Goal: Task Accomplishment & Management: Manage account settings

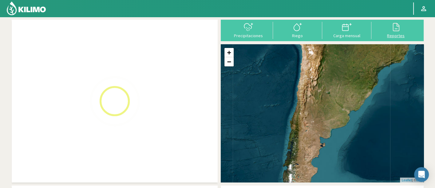
click at [388, 34] on div "Reportes" at bounding box center [397, 36] width 46 height 4
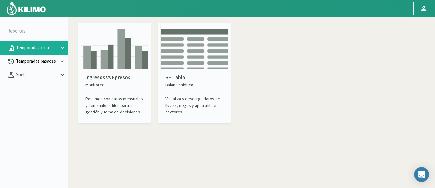
click at [63, 60] on icon at bounding box center [62, 61] width 7 height 7
click at [46, 75] on link "Sectores" at bounding box center [42, 75] width 52 height 6
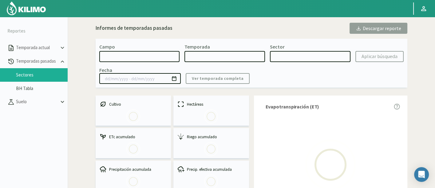
select select "0: Object"
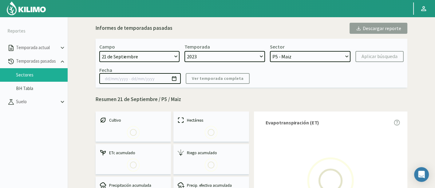
select select "0: 2023"
select select "0: Object"
type input "20/10/2023 - 13/06/2024"
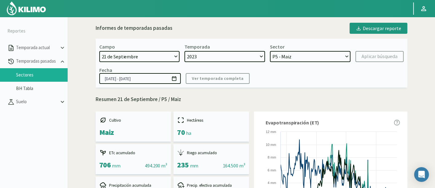
click at [176, 59] on select "21 de Septiembre 8 Fuegos Acograpes - Ag. Carlos Muñoz Herrera Acograpes - Ag. …" at bounding box center [139, 56] width 81 height 11
select select "444: Object"
click at [99, 51] on select "21 de Septiembre 8 Fuegos Acograpes - Ag. Carlos Muñoz Herrera Acograpes - Ag. …" at bounding box center [139, 56] width 81 height 11
click at [245, 57] on select "2023 2022" at bounding box center [225, 56] width 81 height 11
select select
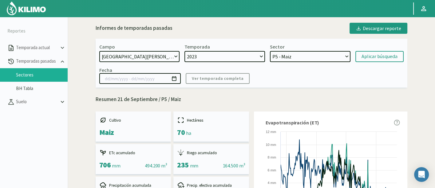
select select
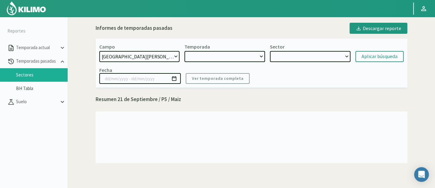
select select "2: 2025"
select select "7: Object"
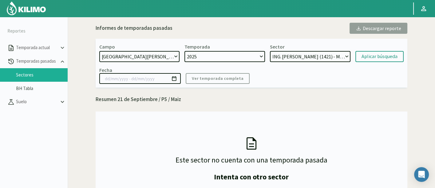
select select "3: 2024"
click at [185, 51] on select "2025 2024" at bounding box center [225, 56] width 81 height 11
select select "8: Object"
drag, startPoint x: 322, startPoint y: 54, endPoint x: 314, endPoint y: 56, distance: 8.8
click at [322, 54] on select "ALEJANDRO GARCIA CASTORENA (1820) - Maiz ING. GERARDO VARGAS PRIETO (1421) - Ma…" at bounding box center [310, 56] width 81 height 11
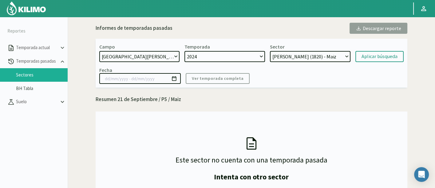
click at [257, 55] on select "2025 2024" at bounding box center [225, 56] width 81 height 11
select select "2: 2025"
click at [185, 51] on select "2025 2024" at bounding box center [225, 56] width 81 height 11
select select "18: Object"
click at [303, 57] on select "ING. GERARDO VARGAS PRIETO (1421) - Maiz" at bounding box center [310, 56] width 81 height 11
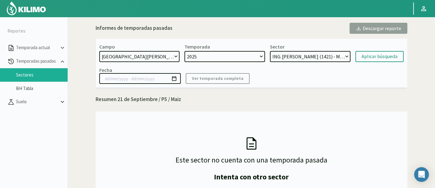
click at [270, 51] on select "ING. GERARDO VARGAS PRIETO (1421) - Maiz" at bounding box center [310, 56] width 81 height 11
click at [369, 54] on div "Aplicar búsqueda" at bounding box center [380, 56] width 36 height 7
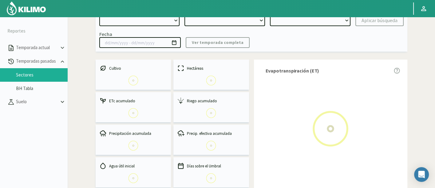
scroll to position [34, 0]
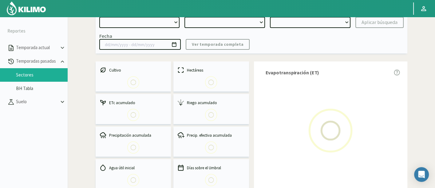
select select "444: Object"
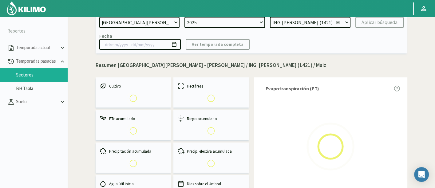
select select "0: 2025"
select select "0: Object"
type input "[DATE] - [DATE]"
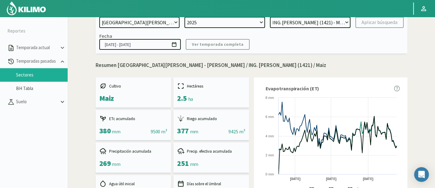
drag, startPoint x: 181, startPoint y: 98, endPoint x: 189, endPoint y: 102, distance: 8.9
click at [189, 102] on div "2.5 ha" at bounding box center [185, 98] width 16 height 9
click at [193, 126] on div "Riego acumulado 377 mm || 9425 m³" at bounding box center [212, 125] width 76 height 30
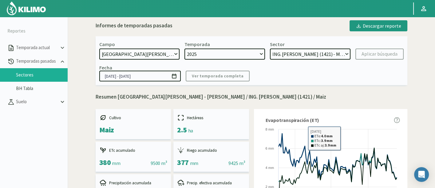
scroll to position [0, 0]
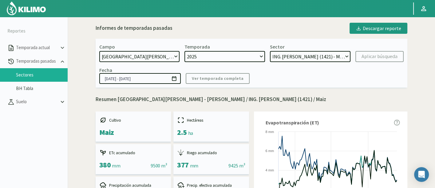
click at [406, 81] on div "Campo 21 de Septiembre 8 Fuegos Acograpes - Ag. Carlos Muñoz Herrera Acograpes …" at bounding box center [252, 63] width 312 height 49
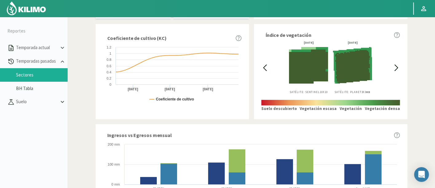
scroll to position [221, 0]
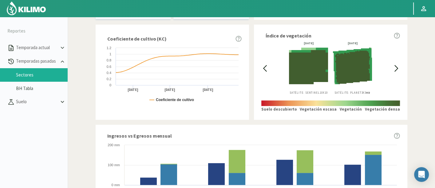
click at [270, 71] on div "19/08/2025 Satélite: Sentinel 10X10 20/08/2025 Satélite: Planet 3X3 HD" at bounding box center [331, 68] width 125 height 53
click at [263, 69] on icon at bounding box center [265, 68] width 7 height 7
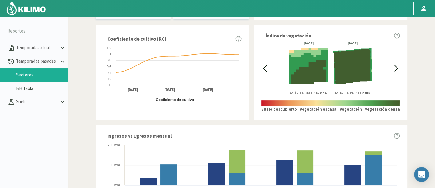
click at [263, 69] on icon at bounding box center [265, 68] width 7 height 7
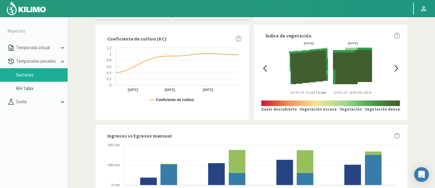
click at [263, 69] on icon at bounding box center [265, 68] width 7 height 7
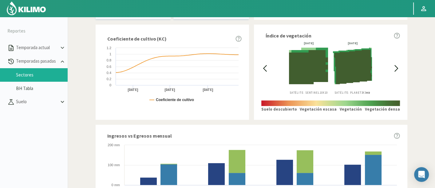
click at [263, 69] on icon at bounding box center [265, 68] width 7 height 7
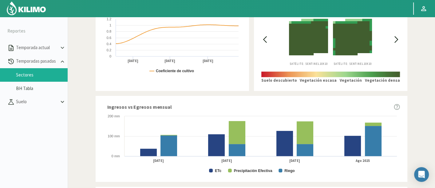
scroll to position [186, 0]
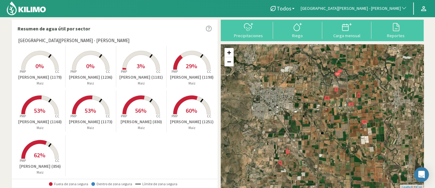
click at [95, 78] on p "[PERSON_NAME] (1236)" at bounding box center [91, 77] width 50 height 6
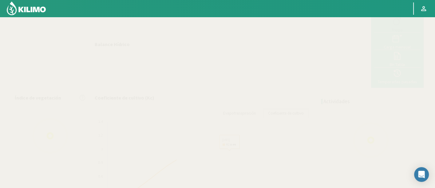
scroll to position [101, 0]
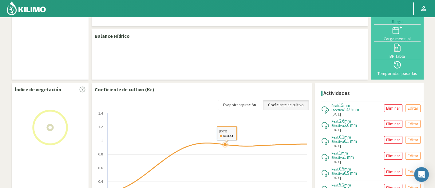
select select "49: Object"
select select "8: Object"
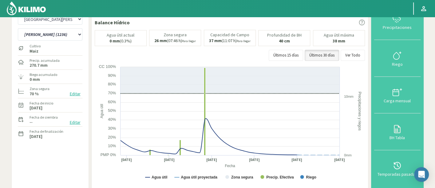
scroll to position [34, 0]
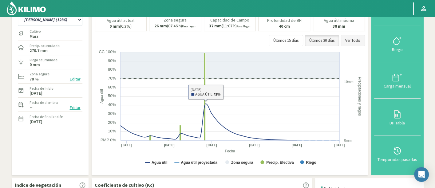
click at [363, 39] on button "Ver Todo" at bounding box center [353, 40] width 24 height 11
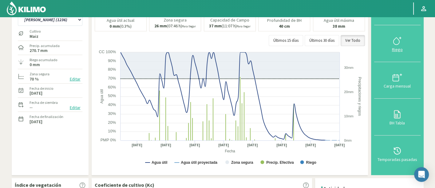
click at [400, 47] on div "Riego" at bounding box center [397, 49] width 43 height 4
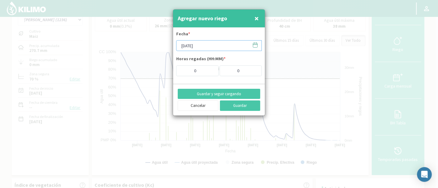
click at [203, 47] on input "[DATE]" at bounding box center [219, 45] width 86 height 11
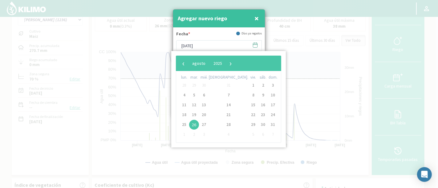
click at [175, 63] on div "‹ ​ agosto ​ 2025 ​ › lun. mar. mié. jue. vie. sáb. dom. 28 29 30 31 1 2 3 4 5 …" at bounding box center [228, 99] width 114 height 97
click at [181, 63] on span "‹" at bounding box center [183, 63] width 9 height 9
drag, startPoint x: 254, startPoint y: 104, endPoint x: 244, endPoint y: 101, distance: 10.6
click at [268, 104] on span "18" at bounding box center [273, 105] width 10 height 10
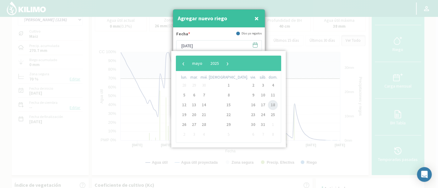
type input "[DATE]"
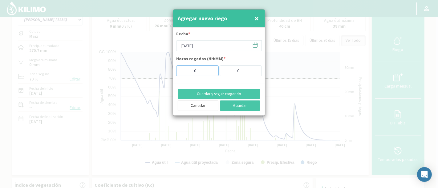
drag, startPoint x: 205, startPoint y: 73, endPoint x: 186, endPoint y: 73, distance: 19.4
click at [186, 73] on input "0" at bounding box center [197, 71] width 42 height 11
type input "14"
click at [238, 92] on button "Guardar y seguir cargando" at bounding box center [219, 94] width 82 height 10
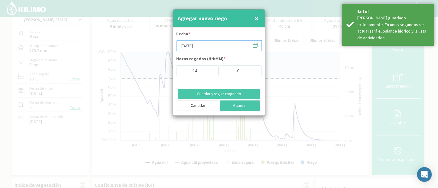
click at [208, 48] on input "[DATE]" at bounding box center [219, 45] width 86 height 11
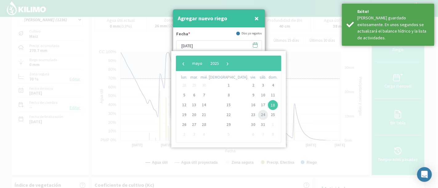
click at [258, 114] on span "24" at bounding box center [263, 115] width 10 height 10
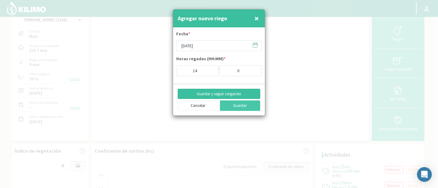
click at [231, 95] on button "Guardar y seguir cargando" at bounding box center [219, 94] width 82 height 10
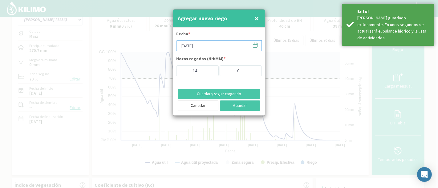
click at [205, 46] on input "[DATE]" at bounding box center [219, 45] width 86 height 11
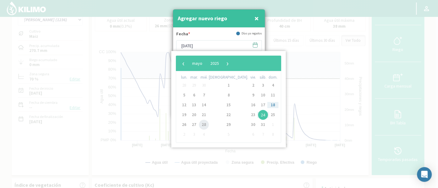
click at [206, 125] on span "28" at bounding box center [204, 125] width 10 height 10
type input "[DATE]"
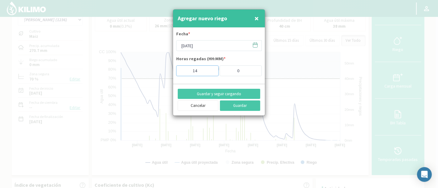
drag, startPoint x: 206, startPoint y: 78, endPoint x: 200, endPoint y: 72, distance: 7.6
click at [202, 76] on form "Fecha * 28/05/2025 Horas regadas (HH:MM) * 14 : 0" at bounding box center [219, 56] width 92 height 56
click at [200, 72] on input "14" at bounding box center [197, 71] width 42 height 11
click at [199, 72] on input "14" at bounding box center [197, 71] width 42 height 11
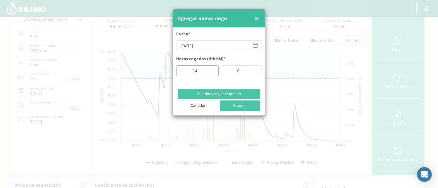
click at [199, 72] on input "14" at bounding box center [197, 71] width 42 height 11
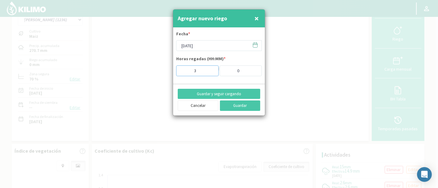
type input "3"
click at [210, 81] on form "Fecha * 28/05/2025 Horas regadas (HH:MM) * 3 : 0" at bounding box center [219, 56] width 92 height 56
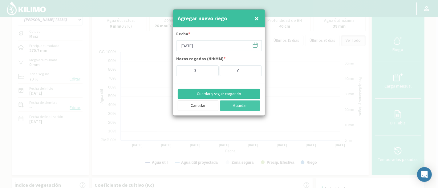
click at [214, 89] on button "Guardar y seguir cargando" at bounding box center [219, 94] width 82 height 10
click at [220, 46] on input "[DATE]" at bounding box center [219, 45] width 86 height 11
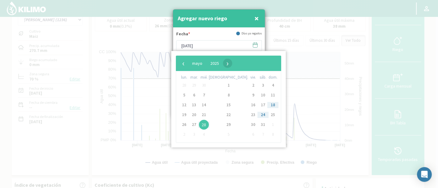
click at [232, 65] on span "›" at bounding box center [227, 63] width 9 height 9
click at [198, 94] on span "3" at bounding box center [194, 95] width 10 height 10
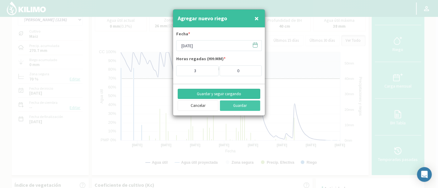
click at [226, 94] on button "Guardar y seguir cargando" at bounding box center [219, 94] width 82 height 10
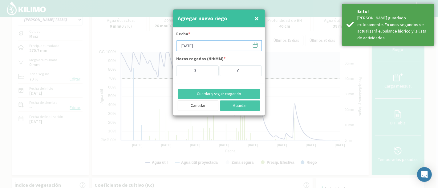
click at [222, 42] on input "[DATE]" at bounding box center [219, 45] width 86 height 11
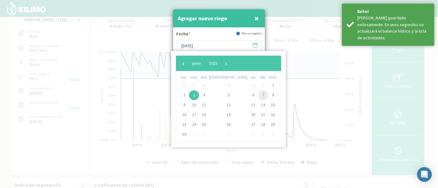
click at [258, 93] on span "7" at bounding box center [263, 95] width 10 height 10
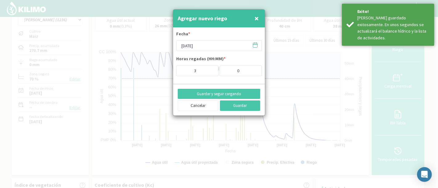
click at [212, 79] on form "Fecha * 07/06/2025 Horas regadas (HH:MM) * 3 : 0" at bounding box center [219, 56] width 92 height 56
click at [220, 90] on button "Guardar y seguir cargando" at bounding box center [219, 94] width 82 height 10
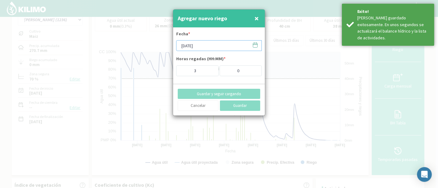
click at [223, 48] on input "[DATE]" at bounding box center [219, 45] width 86 height 11
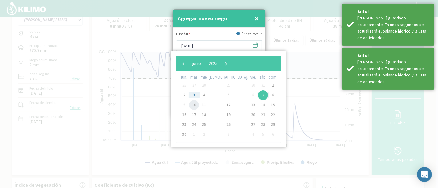
click at [198, 106] on span "10" at bounding box center [194, 105] width 10 height 10
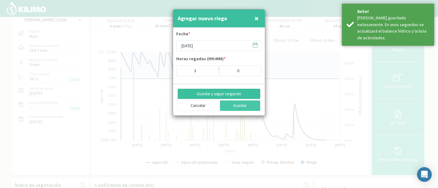
click at [220, 89] on button "Guardar y seguir cargando" at bounding box center [219, 94] width 82 height 10
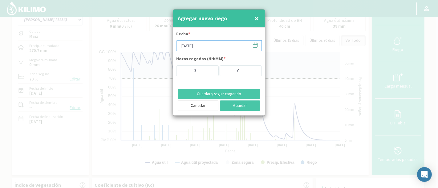
click at [217, 41] on input "[DATE]" at bounding box center [219, 45] width 86 height 11
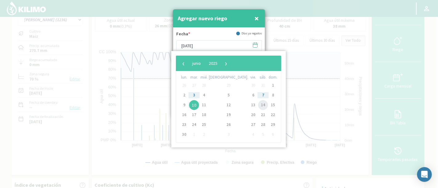
click at [258, 101] on span "14" at bounding box center [263, 105] width 10 height 10
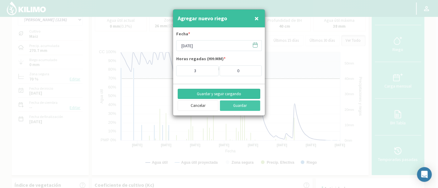
click at [212, 95] on button "Guardar y seguir cargando" at bounding box center [219, 94] width 82 height 10
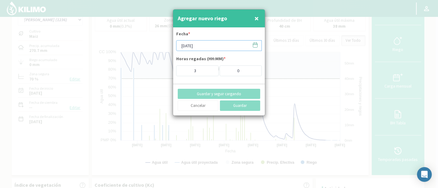
click at [214, 48] on input "[DATE]" at bounding box center [219, 45] width 86 height 11
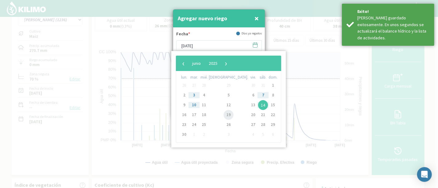
click at [223, 114] on span "19" at bounding box center [228, 115] width 10 height 10
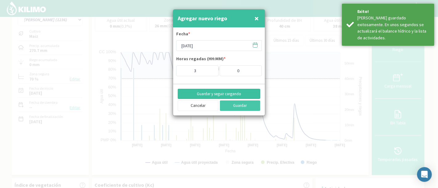
click at [211, 90] on button "Guardar y seguir cargando" at bounding box center [219, 94] width 82 height 10
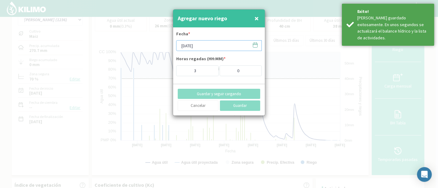
click at [217, 44] on input "[DATE]" at bounding box center [219, 45] width 86 height 11
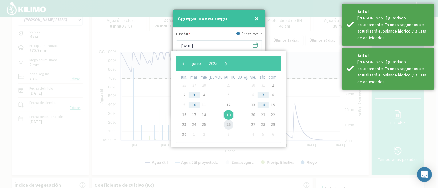
click at [223, 123] on span "26" at bounding box center [228, 125] width 10 height 10
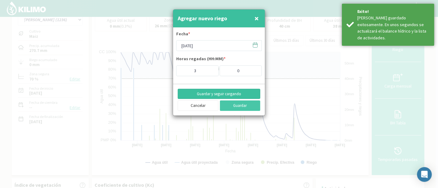
click at [207, 94] on button "Guardar y seguir cargando" at bounding box center [219, 94] width 82 height 10
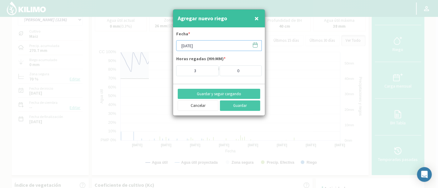
click at [208, 48] on input "[DATE]" at bounding box center [219, 45] width 86 height 11
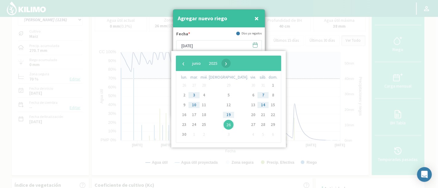
click at [230, 63] on span "›" at bounding box center [225, 63] width 9 height 9
click at [223, 85] on span "3" at bounding box center [228, 86] width 10 height 10
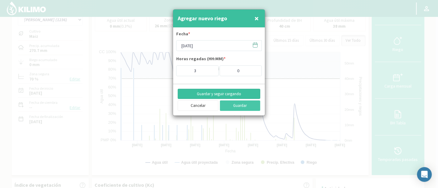
click at [221, 92] on button "Guardar y seguir cargando" at bounding box center [219, 94] width 82 height 10
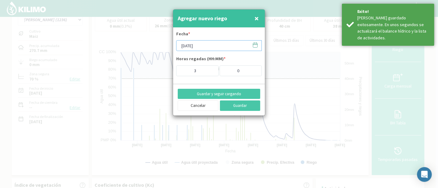
drag, startPoint x: 222, startPoint y: 46, endPoint x: 223, endPoint y: 50, distance: 4.1
click at [222, 46] on input "[DATE]" at bounding box center [219, 45] width 86 height 11
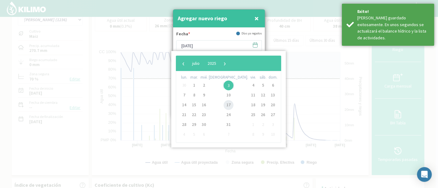
click at [223, 103] on span "17" at bounding box center [228, 105] width 10 height 10
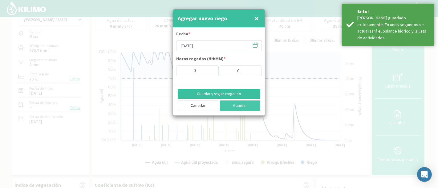
click at [220, 94] on button "Guardar y seguir cargando" at bounding box center [219, 94] width 82 height 10
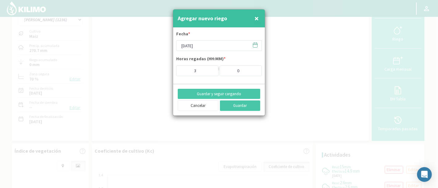
click at [201, 52] on div "Fecha * 17/07/2025 Horas regadas (HH:MM) * 3 : 0" at bounding box center [219, 54] width 86 height 46
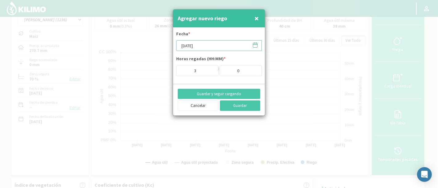
click at [212, 45] on input "[DATE]" at bounding box center [219, 45] width 86 height 11
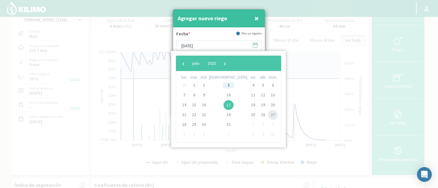
click at [268, 114] on span "27" at bounding box center [273, 115] width 10 height 10
type input "[DATE]"
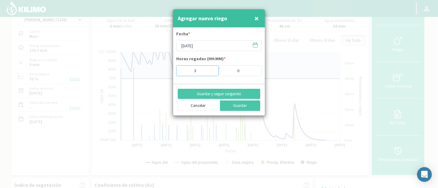
drag, startPoint x: 203, startPoint y: 74, endPoint x: 185, endPoint y: 73, distance: 17.9
click at [185, 73] on input "3" at bounding box center [197, 71] width 42 height 11
drag, startPoint x: 191, startPoint y: 72, endPoint x: 187, endPoint y: 72, distance: 4.3
click at [187, 72] on input "2" at bounding box center [197, 71] width 42 height 11
type input "12"
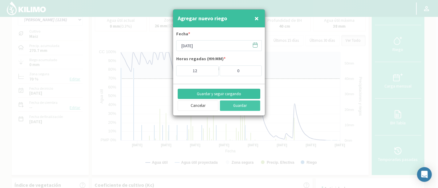
click at [211, 93] on button "Guardar y seguir cargando" at bounding box center [219, 94] width 82 height 10
click at [209, 46] on input "[DATE]" at bounding box center [219, 45] width 86 height 11
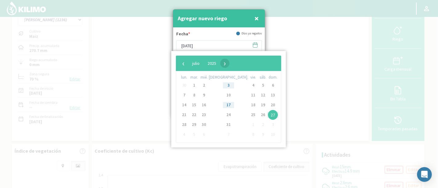
click at [229, 63] on span "›" at bounding box center [224, 63] width 9 height 9
click at [268, 82] on span "3" at bounding box center [273, 86] width 10 height 10
type input "[DATE]"
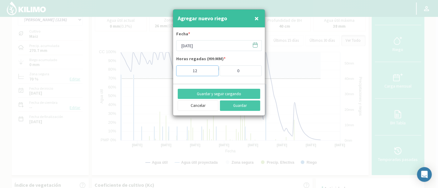
drag, startPoint x: 204, startPoint y: 69, endPoint x: 181, endPoint y: 70, distance: 23.1
click at [181, 70] on input "12" at bounding box center [197, 71] width 42 height 11
type input "10"
click at [201, 83] on form "Fecha * 03/08/2025 Horas regadas (HH:MM) * 10 : 0" at bounding box center [219, 56] width 92 height 56
click at [225, 94] on button "Guardar y seguir cargando" at bounding box center [219, 94] width 82 height 10
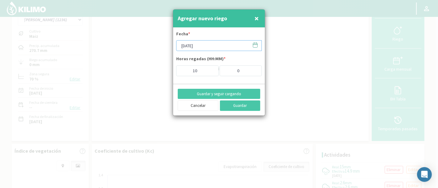
click at [213, 48] on input "[DATE]" at bounding box center [219, 45] width 86 height 11
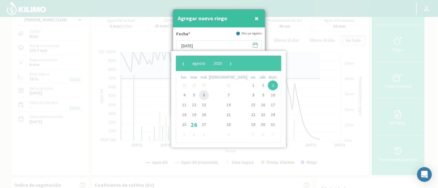
click at [207, 98] on span "6" at bounding box center [204, 95] width 10 height 10
type input "[DATE]"
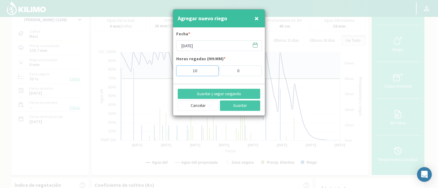
drag, startPoint x: 201, startPoint y: 75, endPoint x: 188, endPoint y: 74, distance: 13.0
click at [188, 74] on form "Fecha * 06/08/2025 Horas regadas (HH:MM) * 10 : 0" at bounding box center [219, 56] width 92 height 56
type input "7"
click at [235, 84] on div "Guardar y seguir cargando Cancelar Guardar" at bounding box center [219, 100] width 92 height 32
click at [236, 91] on button "Guardar y seguir cargando" at bounding box center [219, 94] width 82 height 10
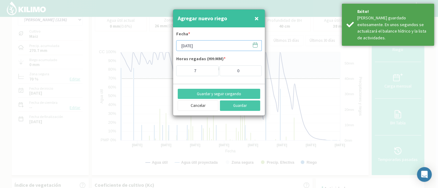
click at [214, 46] on input "[DATE]" at bounding box center [219, 45] width 86 height 11
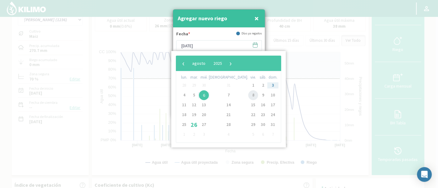
click at [248, 94] on span "8" at bounding box center [253, 95] width 10 height 10
type input "[DATE]"
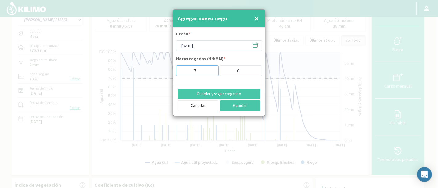
drag, startPoint x: 198, startPoint y: 71, endPoint x: 188, endPoint y: 71, distance: 10.5
click at [188, 71] on input "7" at bounding box center [197, 71] width 42 height 11
type input "5"
click at [226, 94] on button "Guardar y seguir cargando" at bounding box center [219, 94] width 82 height 10
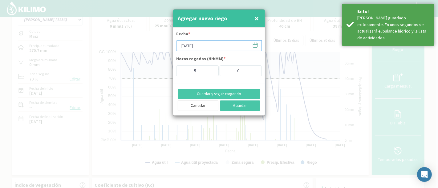
click at [201, 47] on input "[DATE]" at bounding box center [219, 45] width 86 height 11
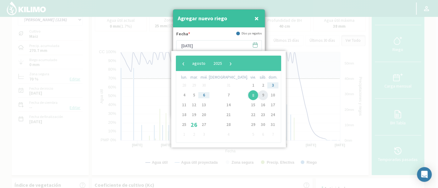
click at [258, 92] on span "9" at bounding box center [263, 95] width 10 height 10
type input "[DATE]"
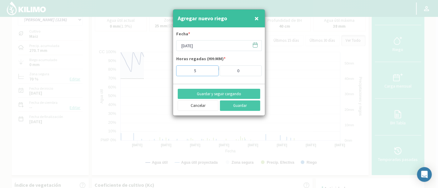
click at [191, 72] on input "5" at bounding box center [197, 71] width 42 height 11
drag, startPoint x: 198, startPoint y: 70, endPoint x: 187, endPoint y: 71, distance: 10.8
click at [187, 71] on input "11" at bounding box center [197, 71] width 42 height 11
type input "3"
click at [215, 90] on button "Guardar y seguir cargando" at bounding box center [219, 94] width 82 height 10
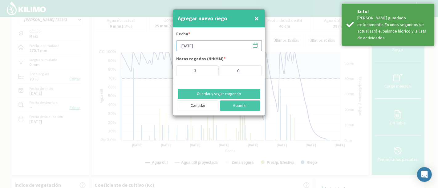
click at [204, 49] on input "[DATE]" at bounding box center [219, 45] width 86 height 11
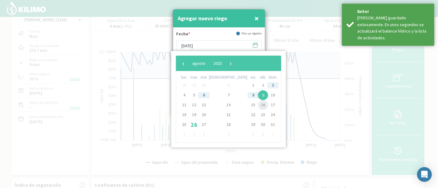
click at [258, 102] on span "16" at bounding box center [263, 105] width 10 height 10
type input "[DATE]"
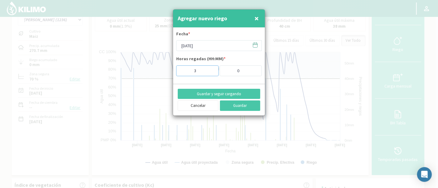
drag, startPoint x: 201, startPoint y: 71, endPoint x: 187, endPoint y: 71, distance: 13.8
click at [187, 71] on input "3" at bounding box center [197, 71] width 42 height 11
type input "11"
click at [235, 89] on button "Guardar y seguir cargando" at bounding box center [219, 94] width 82 height 10
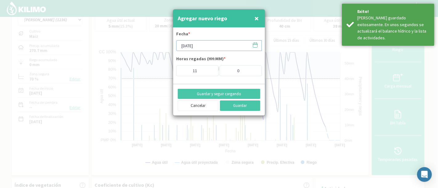
click at [200, 50] on input "[DATE]" at bounding box center [219, 45] width 86 height 11
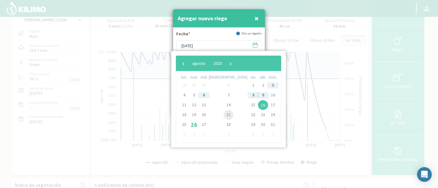
click at [223, 115] on span "21" at bounding box center [228, 115] width 10 height 10
type input "21/08/2025"
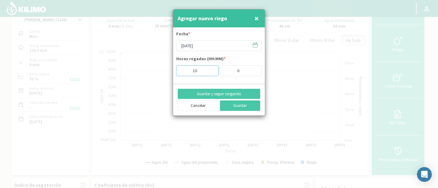
drag, startPoint x: 206, startPoint y: 73, endPoint x: 172, endPoint y: 73, distance: 33.5
click at [176, 73] on input "10" at bounding box center [197, 71] width 42 height 11
click at [203, 68] on input "10" at bounding box center [197, 71] width 42 height 11
drag, startPoint x: 203, startPoint y: 68, endPoint x: 181, endPoint y: 69, distance: 22.5
click at [181, 69] on input "10" at bounding box center [197, 71] width 42 height 11
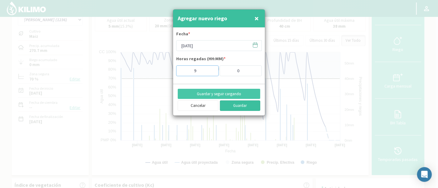
type input "9"
click at [240, 104] on button "Guardar" at bounding box center [240, 106] width 41 height 10
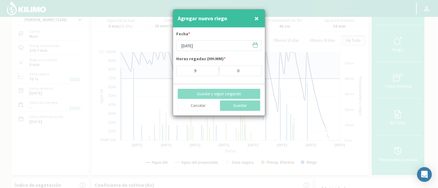
type input "[DATE]"
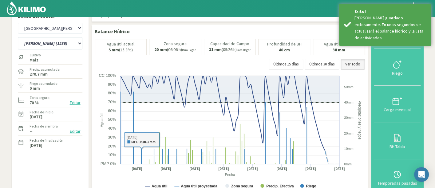
scroll to position [0, 0]
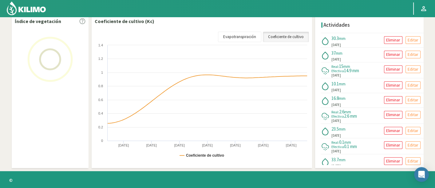
scroll to position [97, 0]
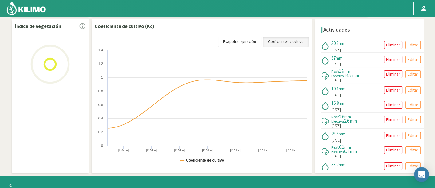
select select "49: Object"
select select "8: Object"
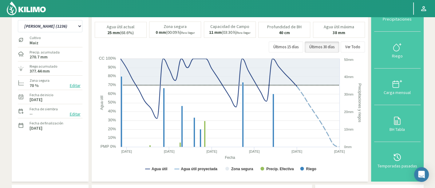
scroll to position [34, 0]
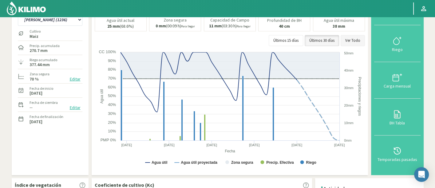
click at [344, 36] on button "Ver Todo" at bounding box center [353, 40] width 24 height 11
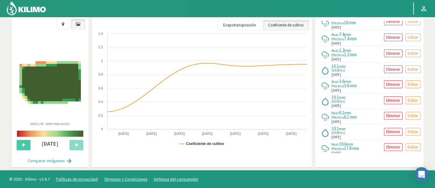
scroll to position [484, 0]
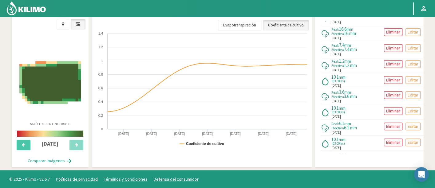
drag, startPoint x: 347, startPoint y: 44, endPoint x: 343, endPoint y: 42, distance: 3.9
click at [341, 52] on span "[DATE]" at bounding box center [337, 54] width 10 height 5
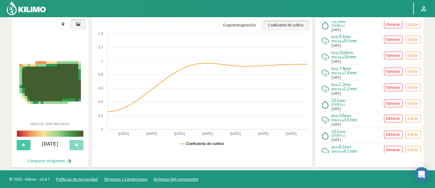
scroll to position [416, 0]
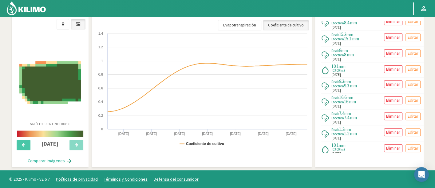
drag, startPoint x: 345, startPoint y: 63, endPoint x: 340, endPoint y: 62, distance: 5.1
click at [340, 72] on span "[DATE]" at bounding box center [337, 74] width 10 height 5
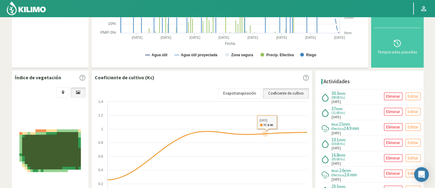
scroll to position [0, 0]
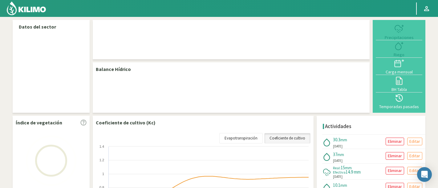
select select "49: Object"
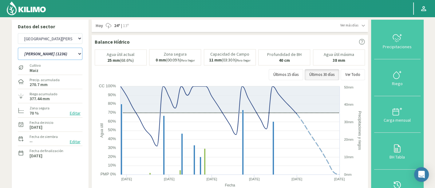
drag, startPoint x: 73, startPoint y: 53, endPoint x: 72, endPoint y: 58, distance: 5.2
click at [73, 53] on select "ACOSTA NÁJERA (856) GARCIA CASTORENA (1179) GARCIA CASTORENA (1181) HERNANDEZ R…" at bounding box center [50, 54] width 65 height 12
click at [18, 48] on select "ACOSTA NÁJERA (856) GARCIA CASTORENA (1179) GARCIA CASTORENA (1181) HERNANDEZ R…" at bounding box center [50, 54] width 65 height 12
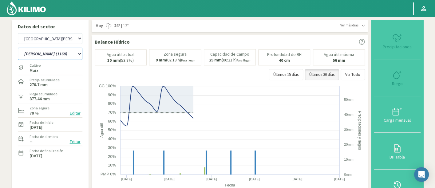
select select "8: Object"
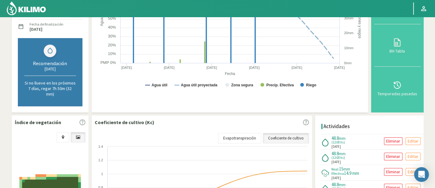
select select "334: Object"
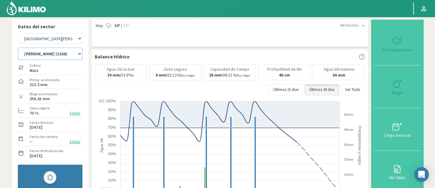
click at [71, 53] on select "ACOSTA NÁJERA (856) GARCIA CASTORENA (1179) GARCIA CASTORENA (1181) HERNANDEZ R…" at bounding box center [50, 54] width 65 height 12
click at [64, 55] on select "ACOSTA NÁJERA (856) GARCIA CASTORENA (1179) GARCIA CASTORENA (1181) HERNANDEZ R…" at bounding box center [50, 54] width 65 height 12
click at [18, 48] on select "ACOSTA NÁJERA (856) GARCIA CASTORENA (1179) GARCIA CASTORENA (1181) HERNANDEZ R…" at bounding box center [50, 54] width 65 height 12
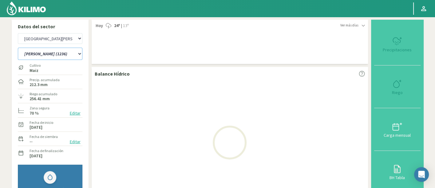
select select "13: Object"
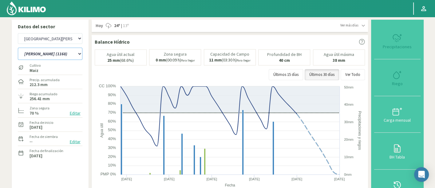
select select "619: Object"
select select "26: Object"
click at [63, 50] on select "ACOSTA NÁJERA (856) GARCIA CASTORENA (1179) GARCIA CASTORENA (1181) HERNANDEZ R…" at bounding box center [50, 54] width 65 height 12
click at [360, 73] on button "Ver Todo" at bounding box center [353, 74] width 24 height 11
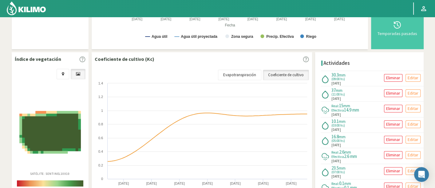
scroll to position [171, 0]
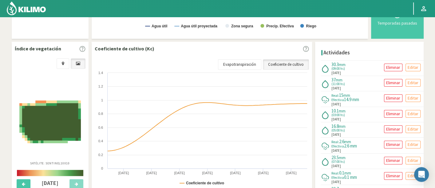
click at [43, 133] on img at bounding box center [50, 122] width 62 height 43
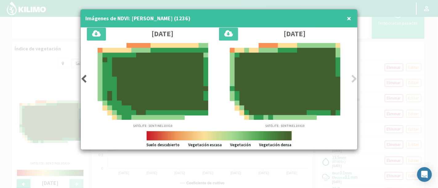
click at [431, 69] on div at bounding box center [219, 94] width 438 height 188
click at [417, 82] on div at bounding box center [219, 94] width 438 height 188
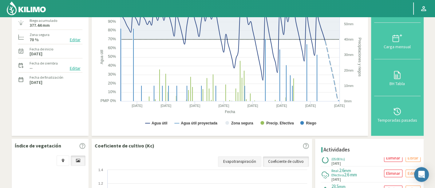
scroll to position [0, 0]
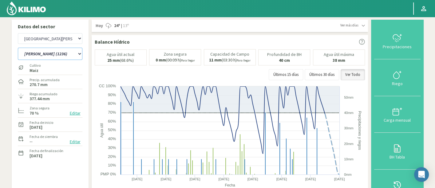
click at [46, 55] on select "ACOSTA NÁJERA (856) GARCIA CASTORENA (1179) GARCIA CASTORENA (1181) HERNANDEZ R…" at bounding box center [50, 54] width 65 height 12
click at [18, 48] on select "ACOSTA NÁJERA (856) GARCIA CASTORENA (1179) GARCIA CASTORENA (1181) HERNANDEZ R…" at bounding box center [50, 54] width 65 height 12
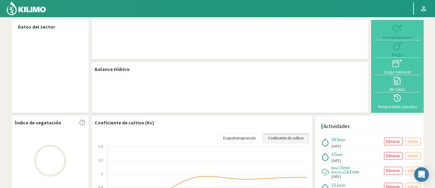
select select "49: Object"
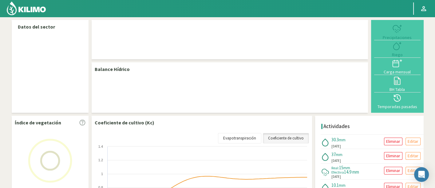
select select "8: Object"
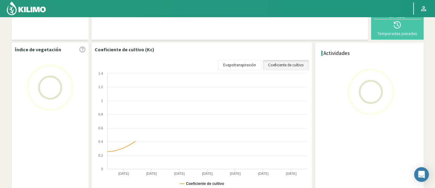
scroll to position [102, 0]
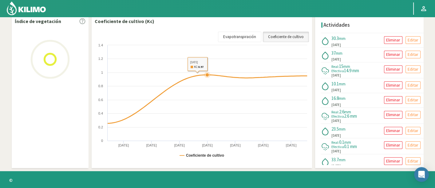
select select "49: Object"
select select "8: Object"
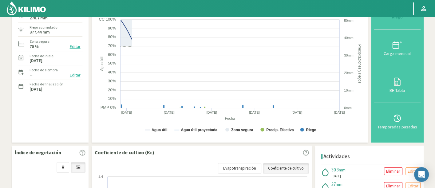
scroll to position [0, 0]
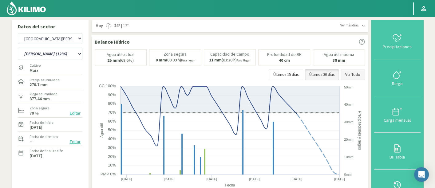
click at [349, 76] on button "Ver Todo" at bounding box center [353, 74] width 24 height 11
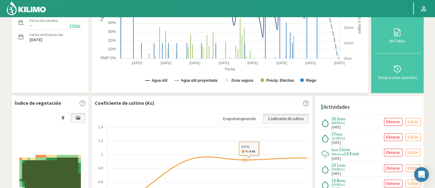
scroll to position [68, 0]
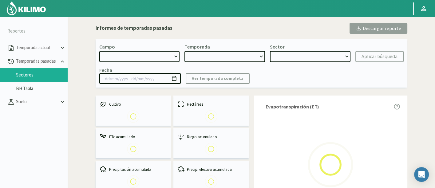
select select "444: Object"
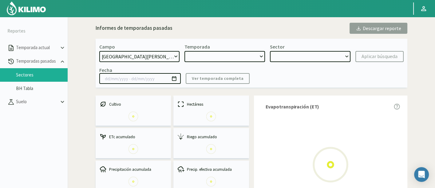
type input "[DATE] - [DATE]"
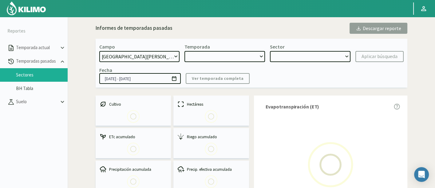
select select "0: 2025"
select select "0: Object"
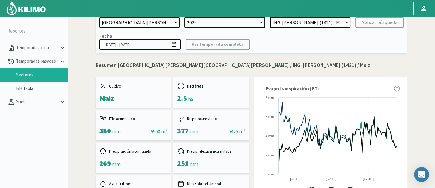
scroll to position [34, 0]
drag, startPoint x: 250, startPoint y: 21, endPoint x: 250, endPoint y: 27, distance: 5.9
click at [250, 21] on select "2025 2024" at bounding box center [225, 22] width 81 height 11
select select "1: 2024"
click at [185, 17] on select "2025 2024" at bounding box center [225, 22] width 81 height 11
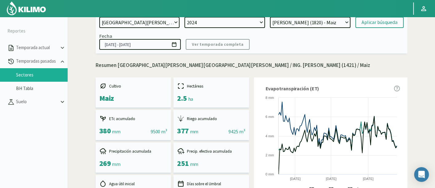
click at [314, 24] on select "ALEJANDRO GARCIA CASTORENA (1820) - Maiz ING. GERARDO VARGAS PRIETO (1421) - Ma…" at bounding box center [310, 22] width 81 height 11
select select "2: Object"
click at [270, 17] on select "ALEJANDRO GARCIA CASTORENA (1820) - Maiz ING. GERARDO VARGAS PRIETO (1421) - Ma…" at bounding box center [310, 22] width 81 height 11
click at [364, 27] on button "Aplicar búsqueda" at bounding box center [380, 22] width 48 height 11
type input "18/06/2024 - 14/02/2025"
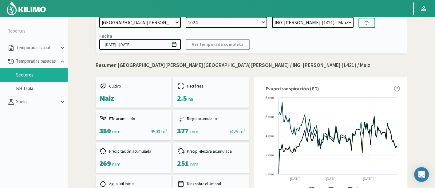
select select "12: Object"
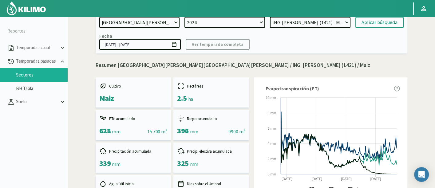
click at [256, 20] on select "2025 2024" at bounding box center [225, 22] width 81 height 11
select select "0: 2025"
click at [185, 17] on select "2025 2024" at bounding box center [225, 22] width 81 height 11
select select "21: Object"
click at [301, 25] on select "ING. GERARDO VARGAS PRIETO (1421) - Maiz" at bounding box center [310, 22] width 81 height 11
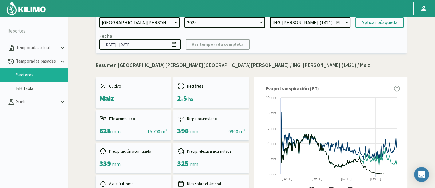
click at [270, 17] on select "ING. GERARDO VARGAS PRIETO (1421) - Maiz" at bounding box center [310, 22] width 81 height 11
click at [362, 23] on div "Aplicar búsqueda" at bounding box center [380, 22] width 36 height 7
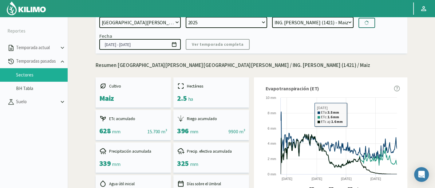
type input "18/05/2025 - 26/08/2025"
select select "22: Object"
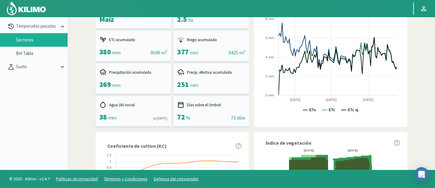
scroll to position [102, 0]
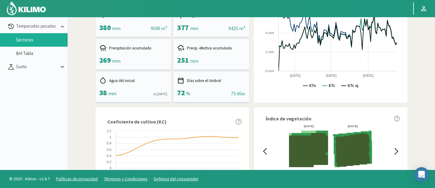
drag, startPoint x: 198, startPoint y: 62, endPoint x: 178, endPoint y: 60, distance: 20.4
click at [178, 60] on div "251 mm" at bounding box center [187, 60] width 21 height 9
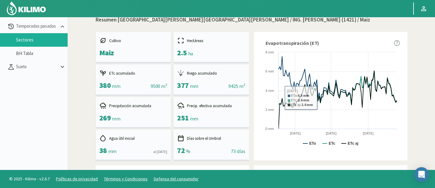
scroll to position [34, 0]
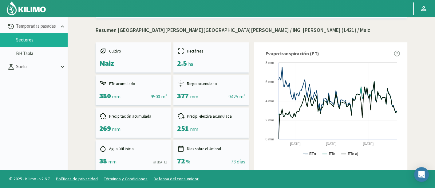
drag, startPoint x: 181, startPoint y: 162, endPoint x: 188, endPoint y: 162, distance: 7.1
click at [188, 162] on div "72 %" at bounding box center [183, 161] width 13 height 9
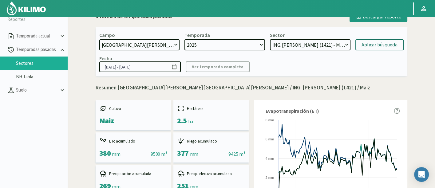
scroll to position [0, 0]
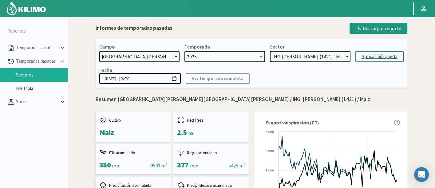
click at [148, 55] on select "21 de Septiembre 8 Fuegos Acograpes - Ag. Carlos Muñoz Herrera Acograpes - Ag. …" at bounding box center [139, 56] width 81 height 11
select select "442: Object"
click at [99, 51] on select "21 de Septiembre 8 Fuegos Acograpes - Ag. Carlos Muñoz Herrera Acograpes - Ag. …" at bounding box center [139, 56] width 81 height 11
click at [250, 59] on select "2025 2024" at bounding box center [225, 56] width 81 height 11
select select "1: 2024"
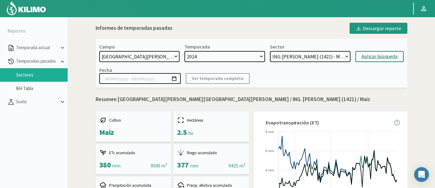
click at [185, 51] on select "2025 2024" at bounding box center [225, 56] width 81 height 11
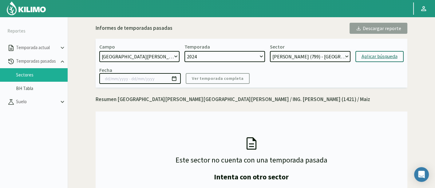
drag, startPoint x: 246, startPoint y: 54, endPoint x: 248, endPoint y: 56, distance: 3.3
click at [246, 54] on select "2025 2024" at bounding box center [225, 56] width 81 height 11
click at [309, 60] on select "ESPINOZA CALZADA (799) - Maiz SERGIO RICARDO GALLARDO VÁZQUEZ (2517) - Maiz PUG…" at bounding box center [310, 56] width 81 height 11
select select "26: Object"
click at [270, 51] on select "ESPINOZA CALZADA (799) - Maiz SERGIO RICARDO GALLARDO VÁZQUEZ (2517) - Maiz PUG…" at bounding box center [310, 56] width 81 height 11
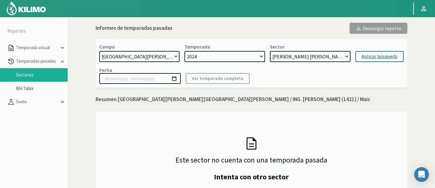
click at [383, 59] on div "Aplicar búsqueda" at bounding box center [380, 56] width 36 height 7
type input "15/06/2024 - 14/02/2025"
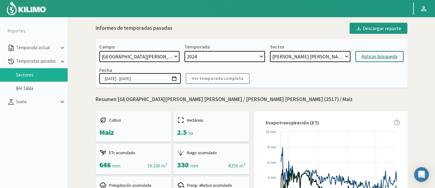
click at [379, 68] on div "Fecha 15/06/2024 - 14/02/2025 Ver temporada completa" at bounding box center [251, 75] width 305 height 17
click at [380, 48] on form "Campo 21 de Septiembre 8 Fuegos Acograpes - Ag. Carlos Muñoz Herrera Acograpes …" at bounding box center [251, 53] width 305 height 18
click at [383, 55] on div "Aplicar búsqueda" at bounding box center [380, 56] width 36 height 7
select select "40: Object"
click at [316, 51] on select "ESPINOZA CALZADA (799) - Maiz SERGIO RICARDO GALLARDO VÁZQUEZ (2517) - Maiz PUG…" at bounding box center [310, 56] width 81 height 11
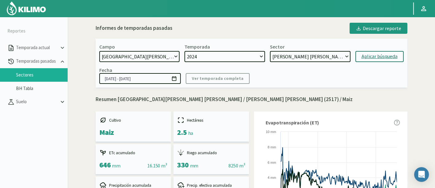
click at [25, 6] on img at bounding box center [26, 8] width 40 height 15
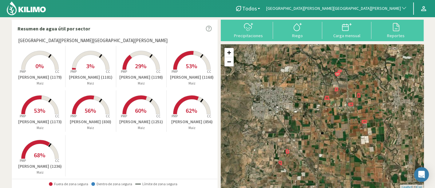
click at [33, 147] on rect at bounding box center [39, 159] width 49 height 49
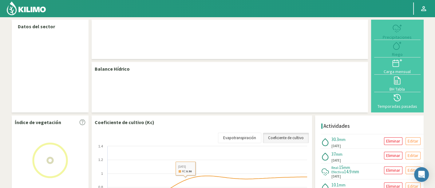
select select "49: Object"
select select "8: Object"
